Goal: Task Accomplishment & Management: Manage account settings

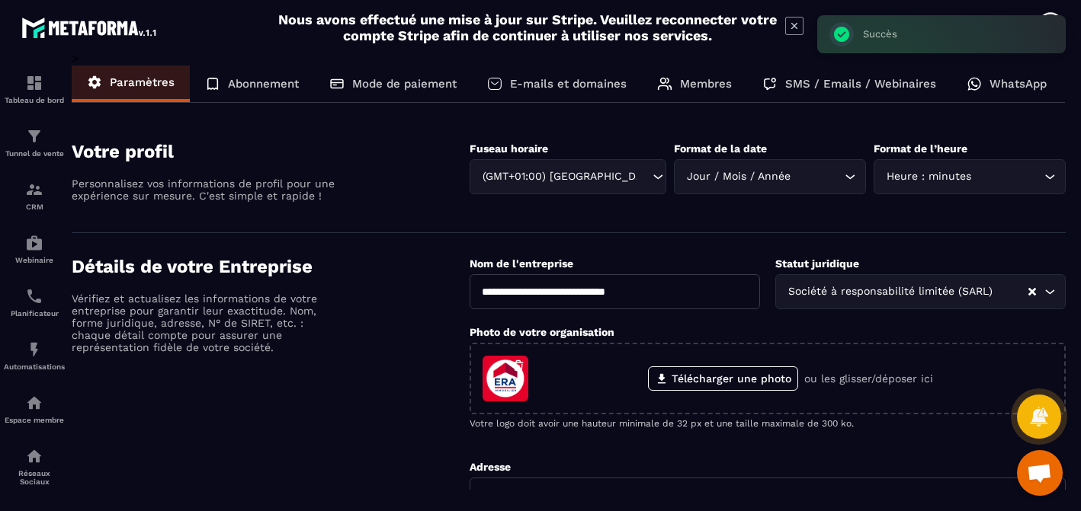
scroll to position [613, 0]
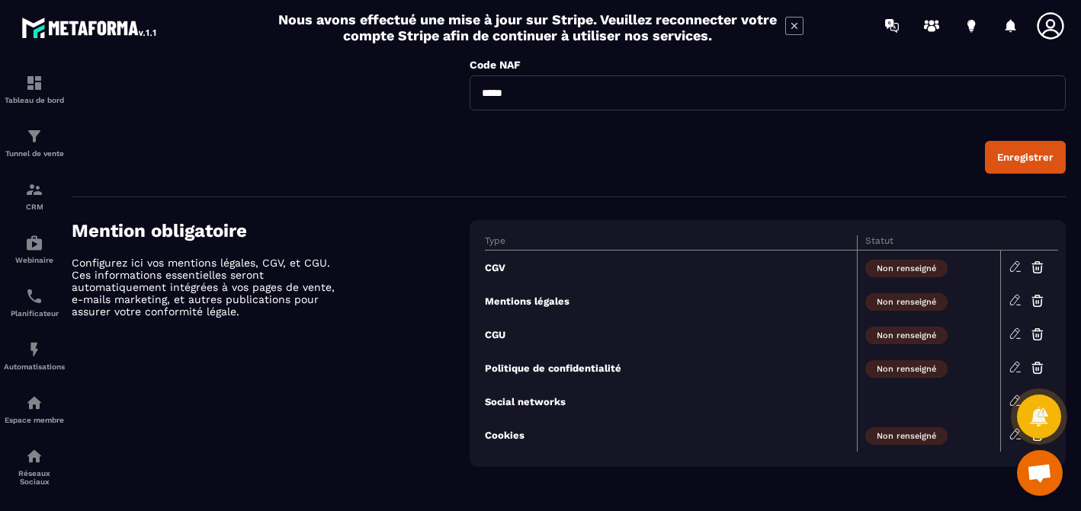
click at [1011, 268] on icon at bounding box center [1015, 267] width 14 height 14
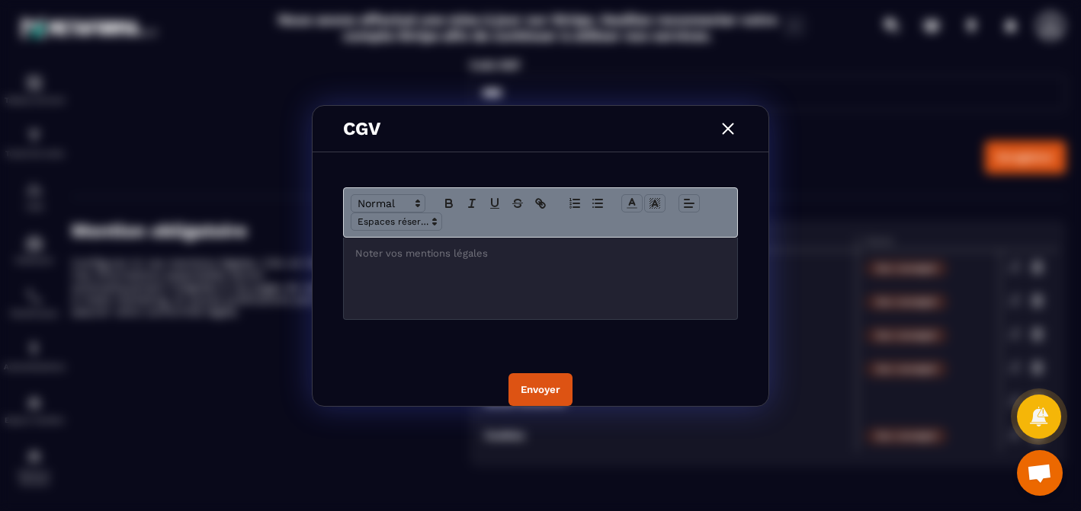
click at [722, 133] on img "Modal window" at bounding box center [728, 129] width 20 height 20
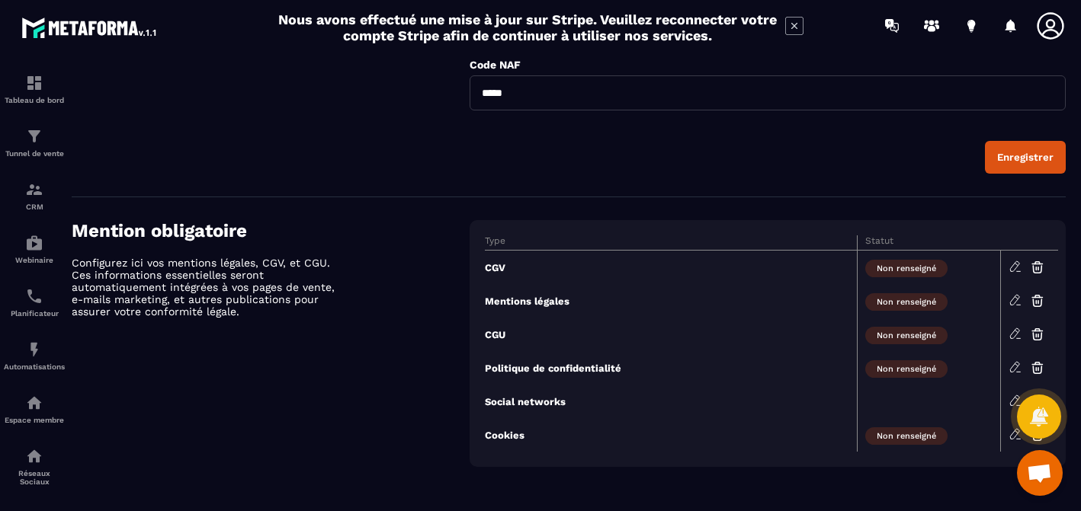
click at [1014, 301] on icon at bounding box center [1015, 300] width 14 height 14
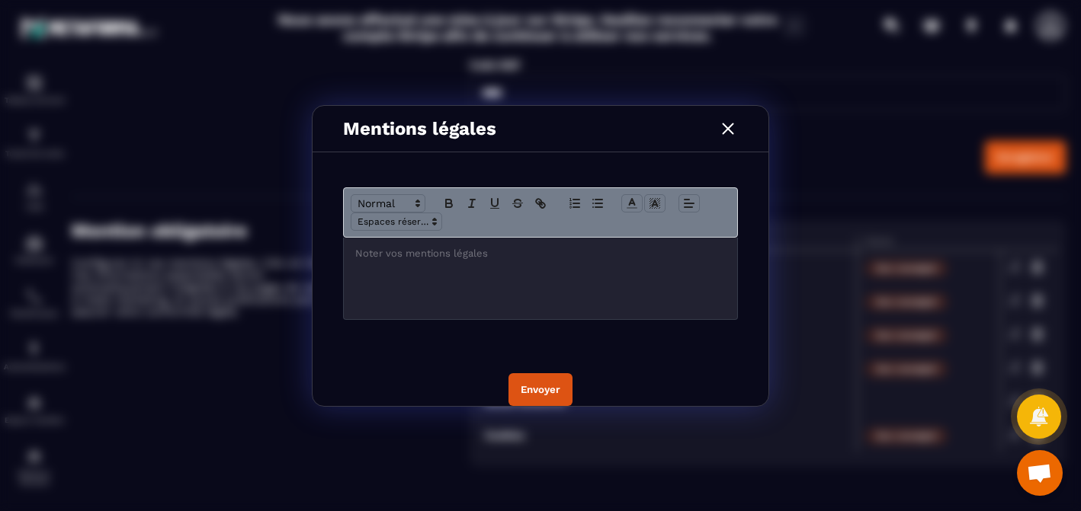
click at [732, 133] on img "Modal window" at bounding box center [728, 129] width 20 height 20
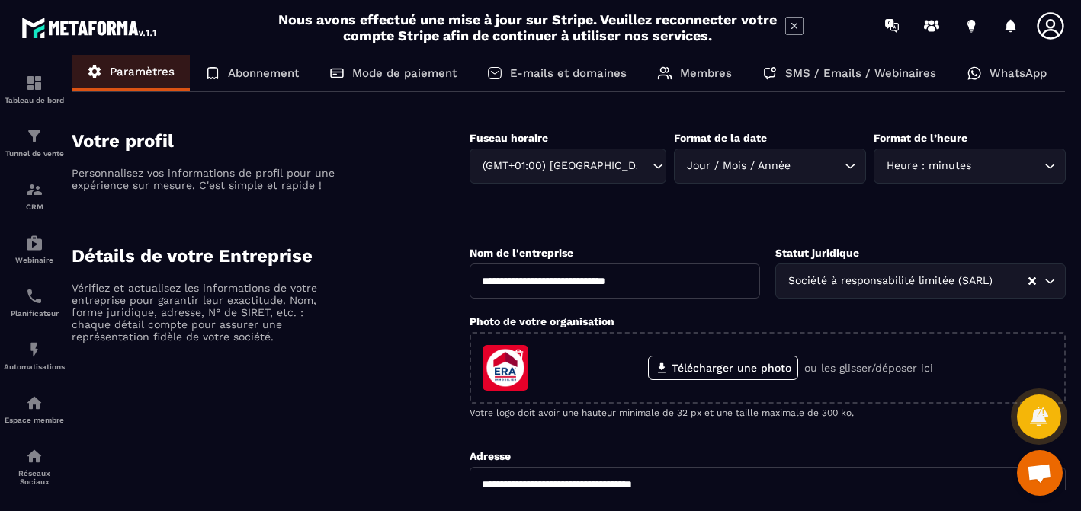
scroll to position [0, 0]
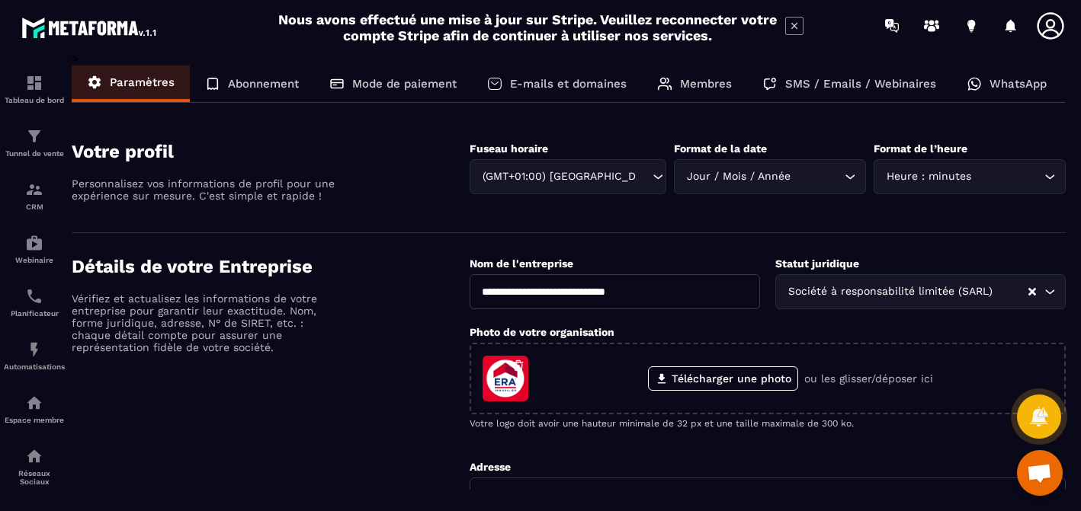
click at [270, 86] on p "Abonnement" at bounding box center [263, 84] width 71 height 14
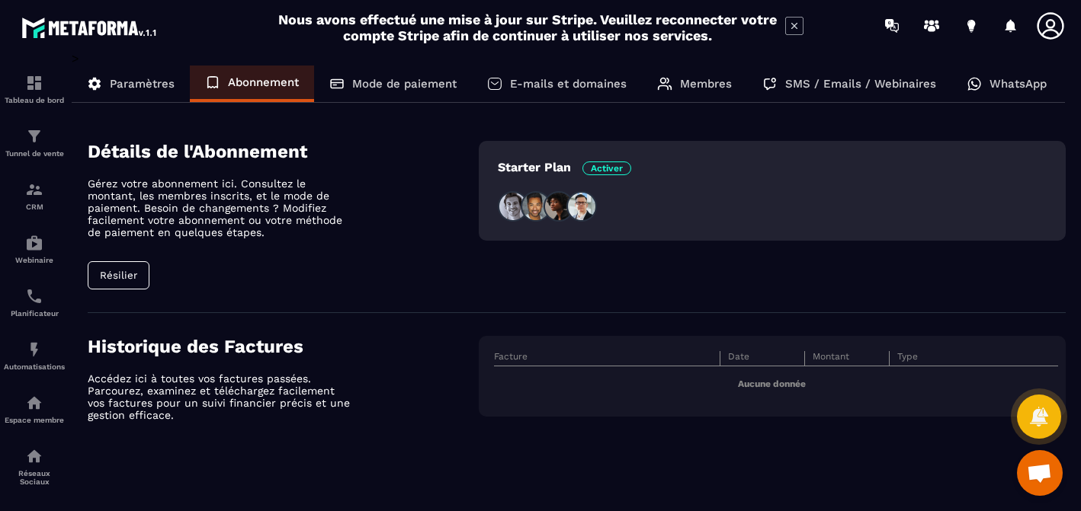
click at [415, 85] on p "Mode de paiement" at bounding box center [404, 84] width 104 height 14
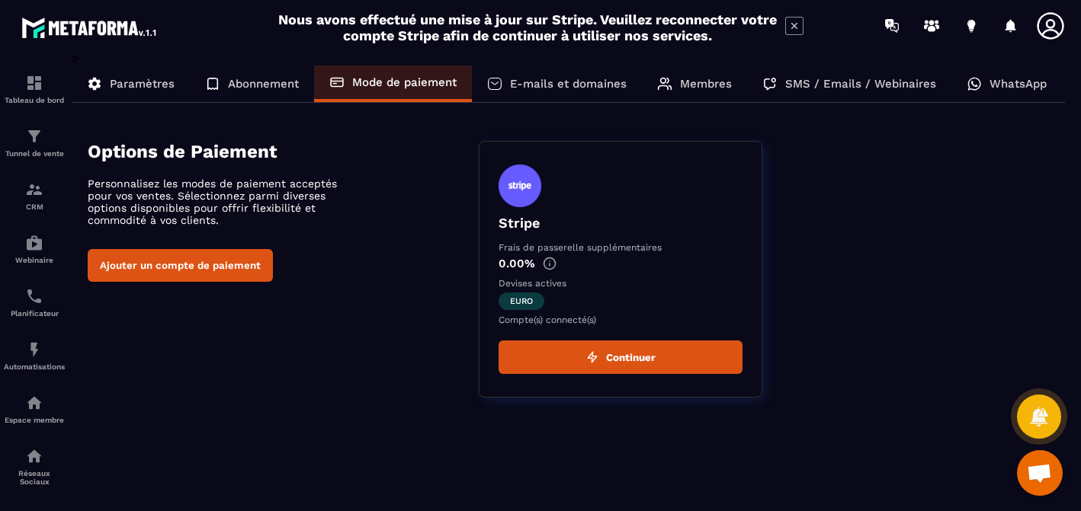
click at [527, 93] on div "E-mails et domaines" at bounding box center [557, 84] width 170 height 37
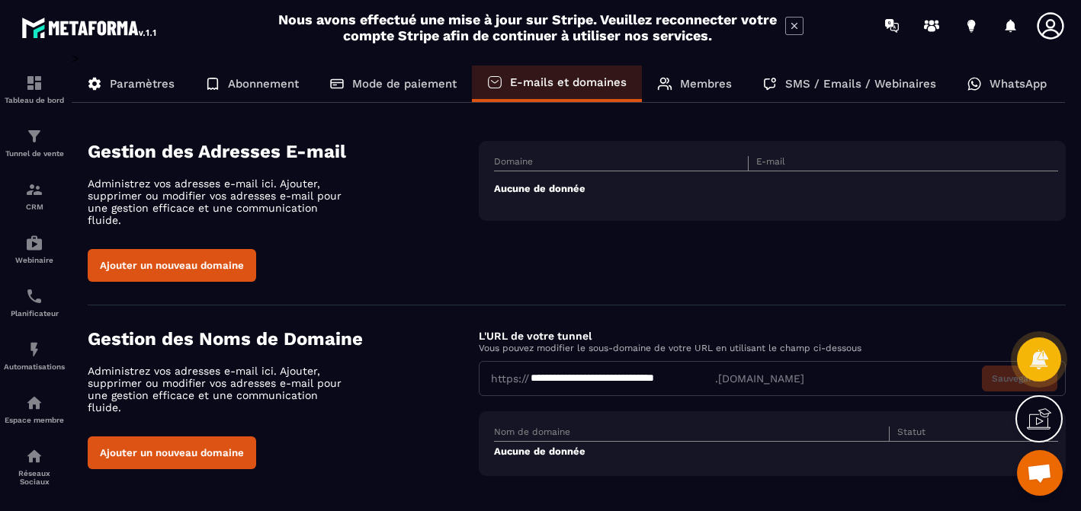
click at [693, 88] on p "Membres" at bounding box center [706, 84] width 52 height 14
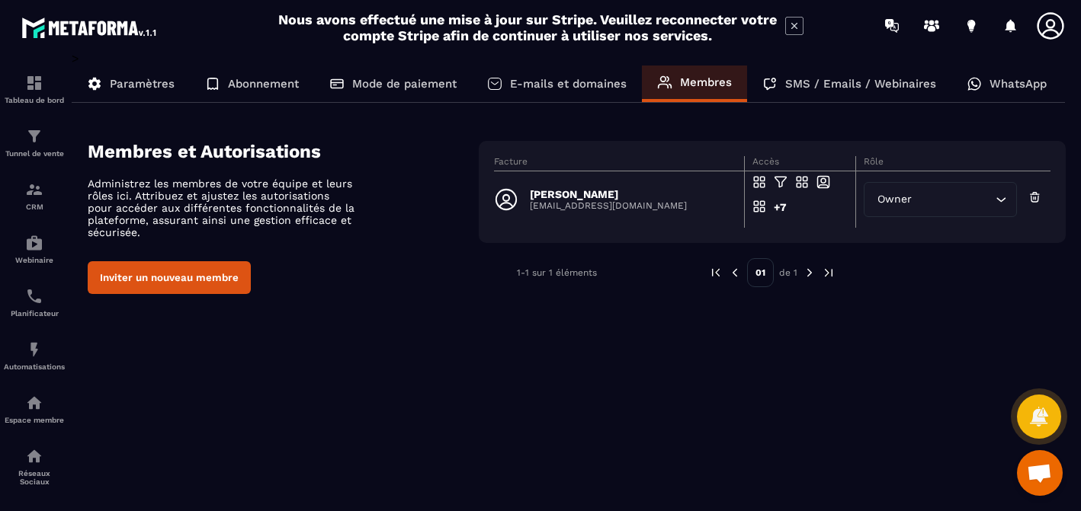
click at [828, 81] on p "SMS / Emails / Webinaires" at bounding box center [860, 84] width 151 height 14
